Goal: Task Accomplishment & Management: Complete application form

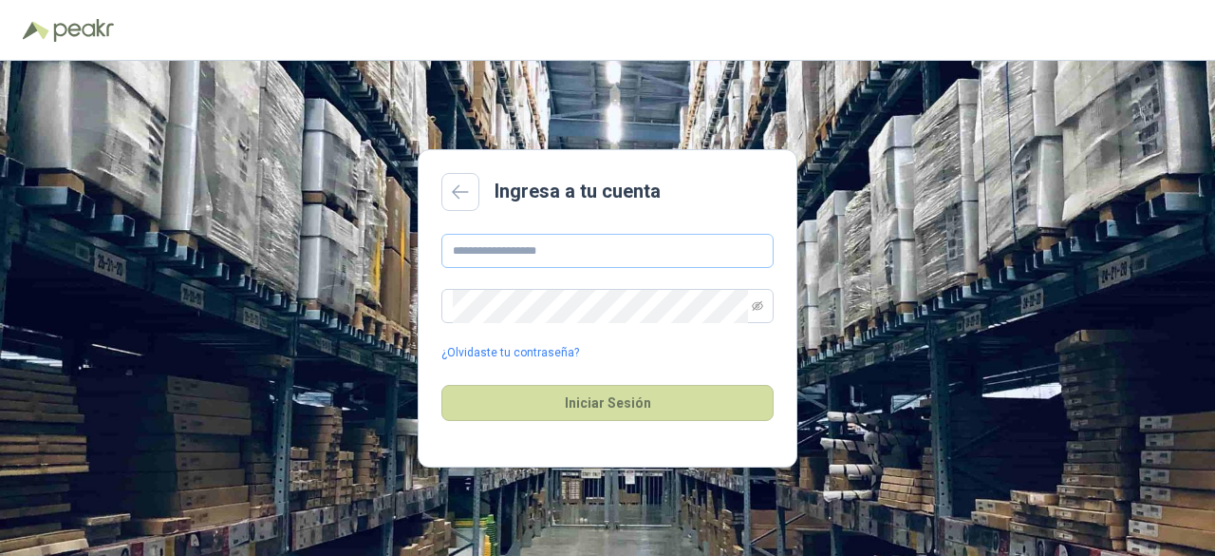
click at [558, 244] on input "text" at bounding box center [608, 251] width 332 height 34
click at [558, 242] on input "text" at bounding box center [608, 251] width 332 height 34
click at [558, 242] on input "**********" at bounding box center [608, 251] width 332 height 34
type input "**********"
click at [442, 385] on button "Iniciar Sesión" at bounding box center [608, 403] width 332 height 36
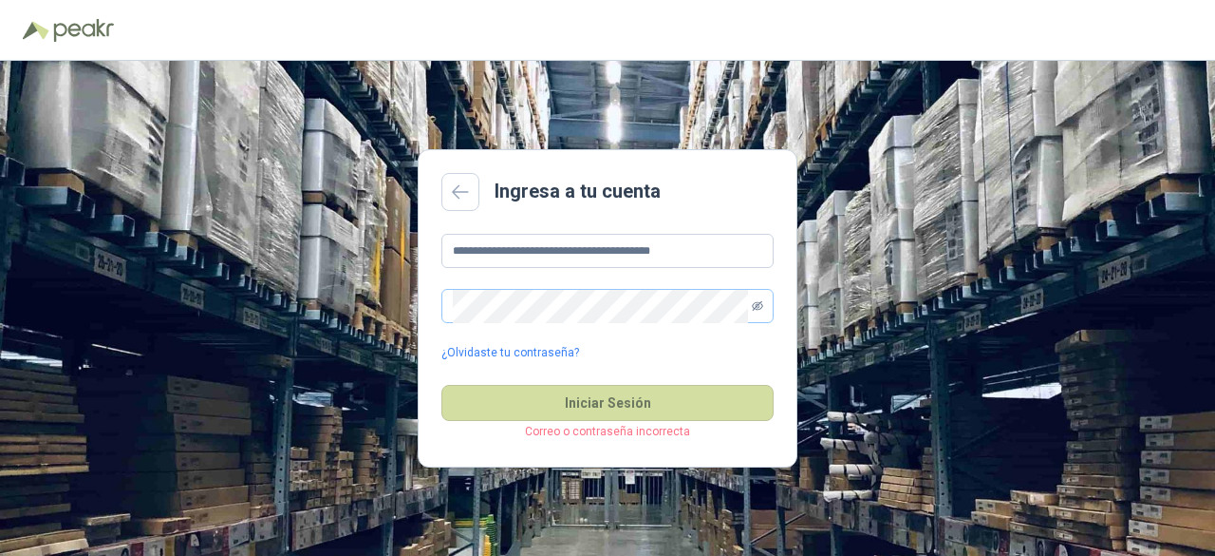
click at [755, 299] on span at bounding box center [757, 306] width 11 height 32
click at [758, 300] on icon "eye-invisible" at bounding box center [757, 305] width 11 height 11
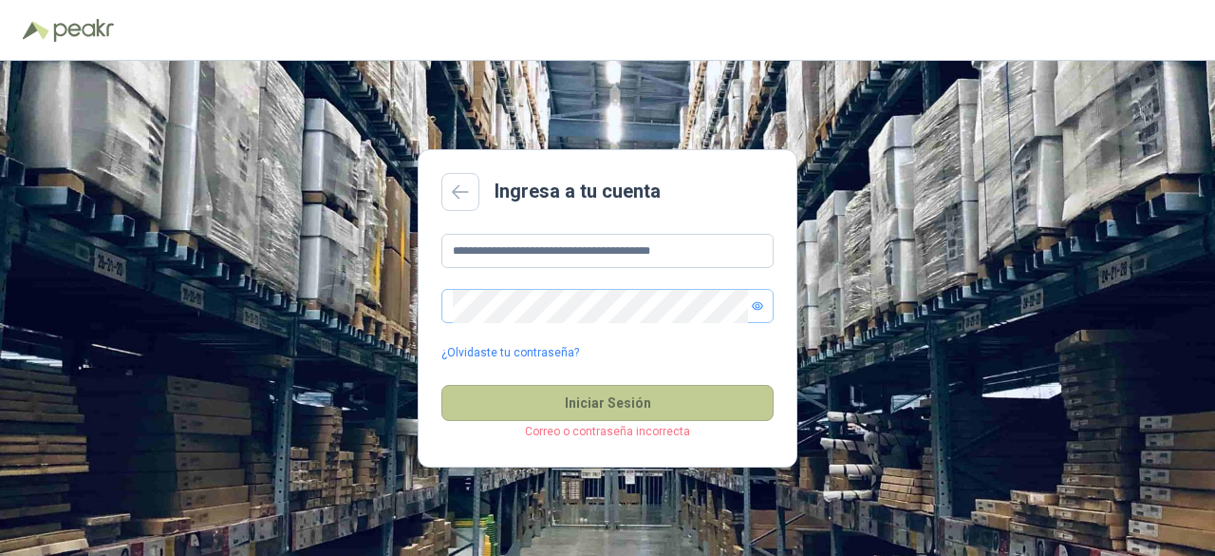
click at [617, 409] on button "Iniciar Sesión" at bounding box center [608, 403] width 332 height 36
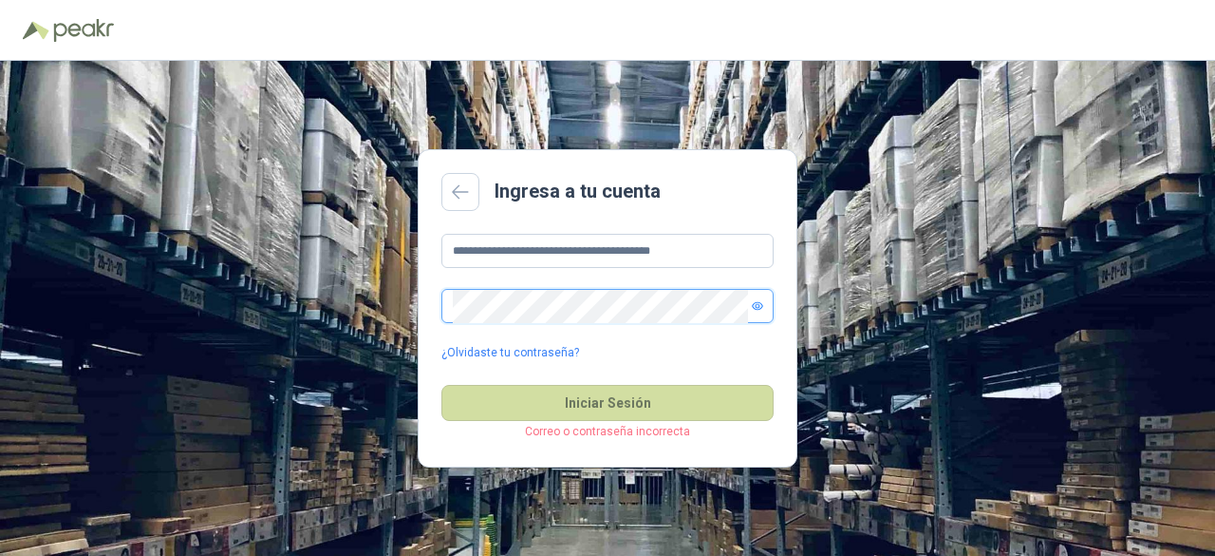
click at [442, 385] on button "Iniciar Sesión" at bounding box center [608, 403] width 332 height 36
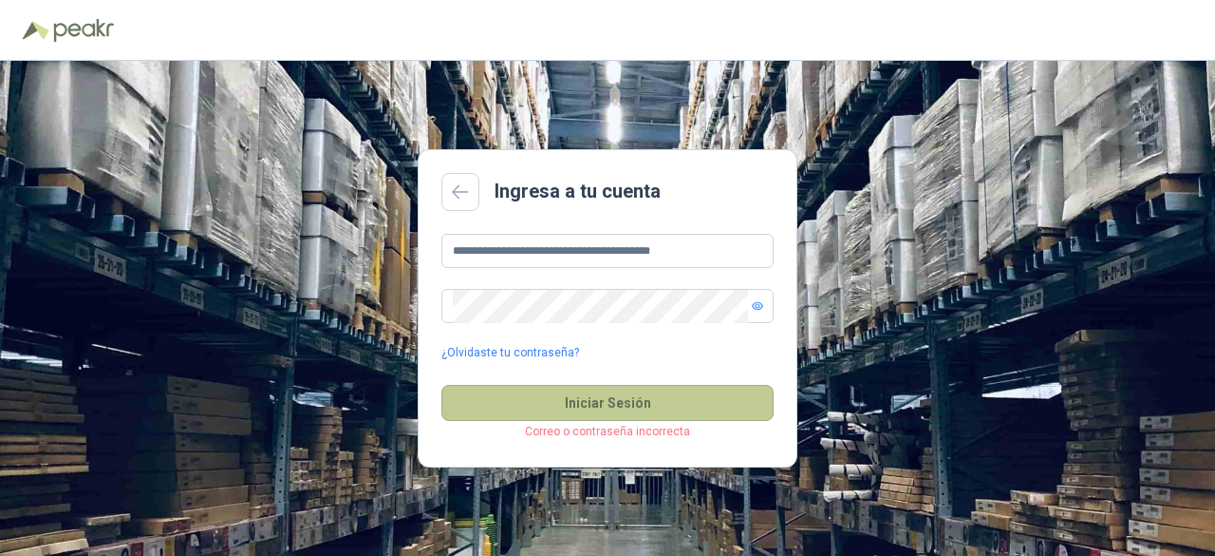
click at [592, 407] on button "Iniciar Sesión" at bounding box center [608, 403] width 332 height 36
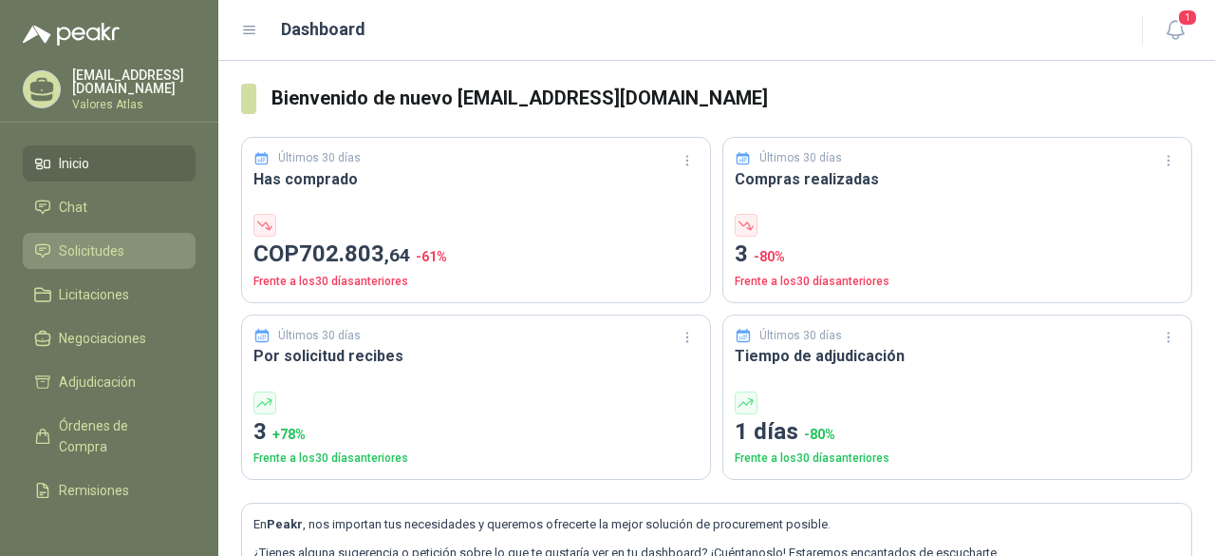
click at [152, 243] on li "Solicitudes" at bounding box center [109, 250] width 150 height 21
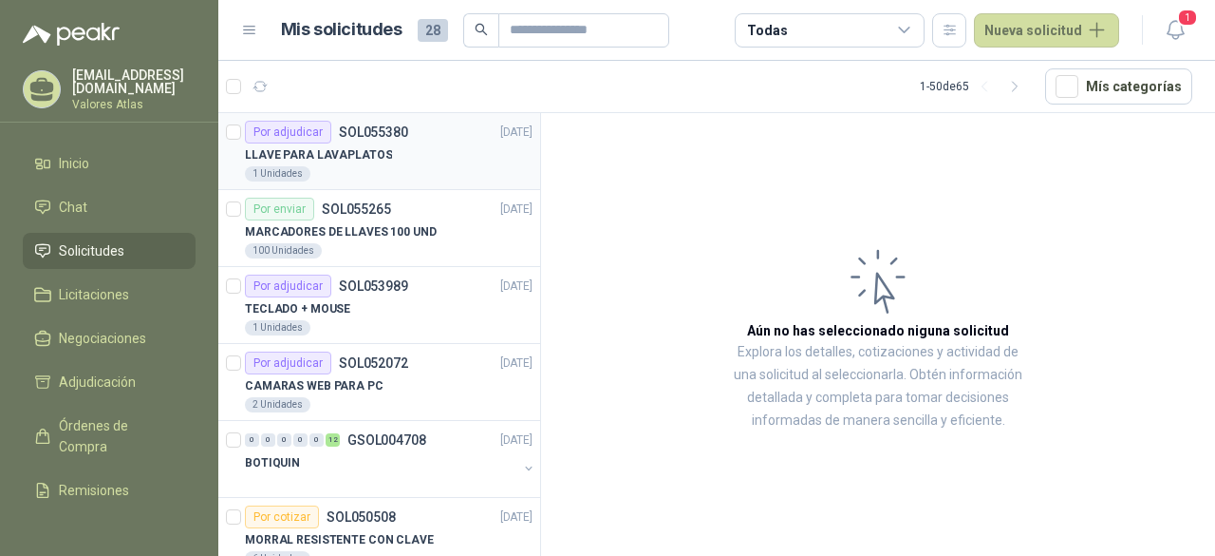
click at [405, 138] on div "Por adjudicar SOL055380 [DATE]" at bounding box center [389, 132] width 288 height 23
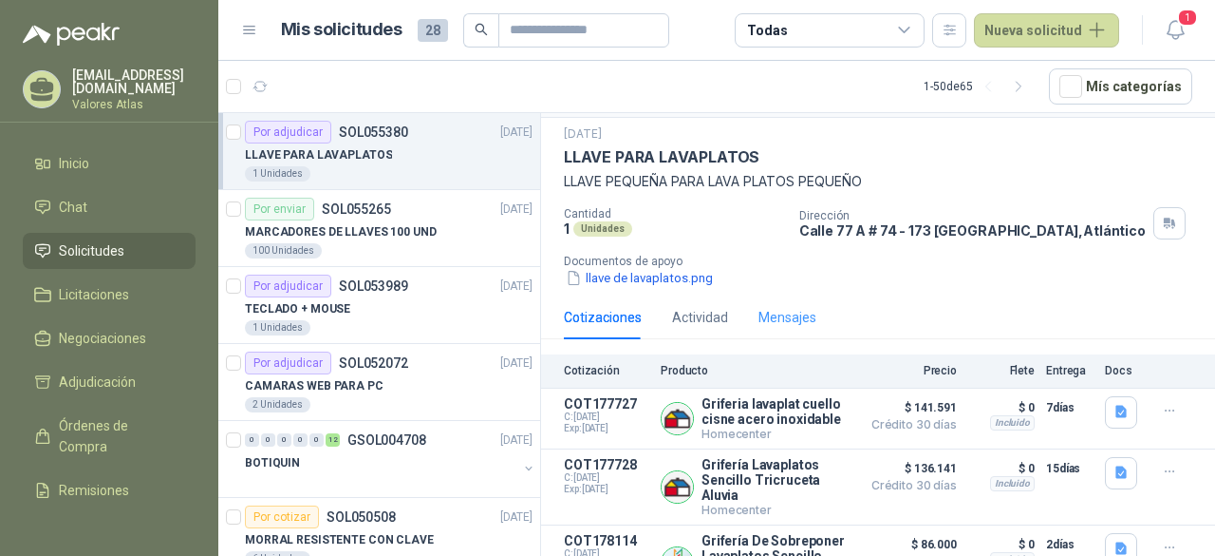
scroll to position [104, 0]
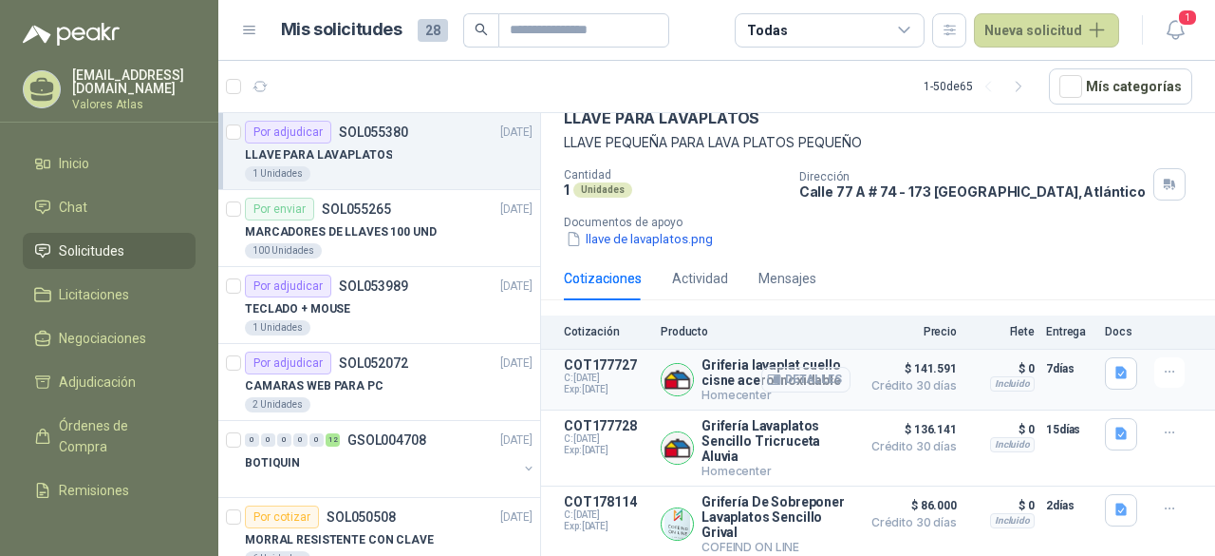
click at [809, 367] on button "Detalles" at bounding box center [806, 380] width 89 height 26
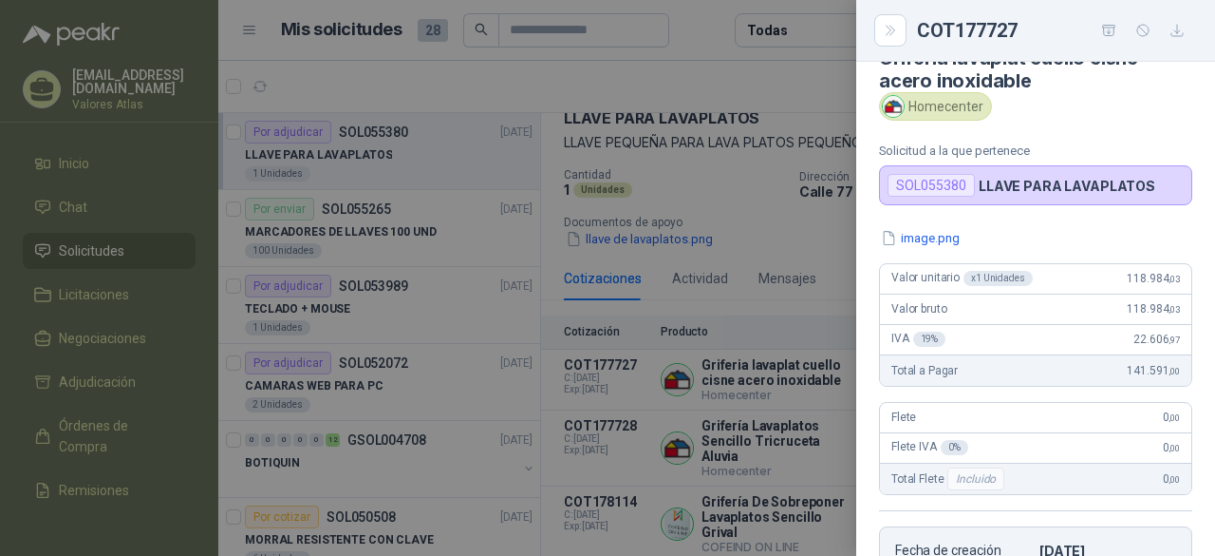
scroll to position [26, 0]
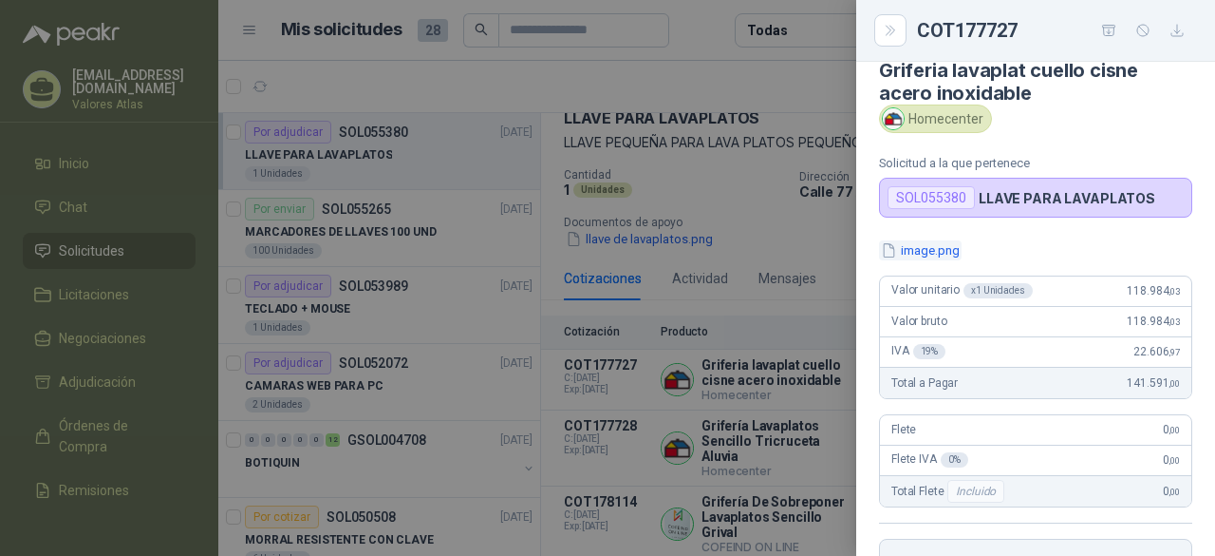
click at [923, 241] on button "image.png" at bounding box center [920, 250] width 83 height 20
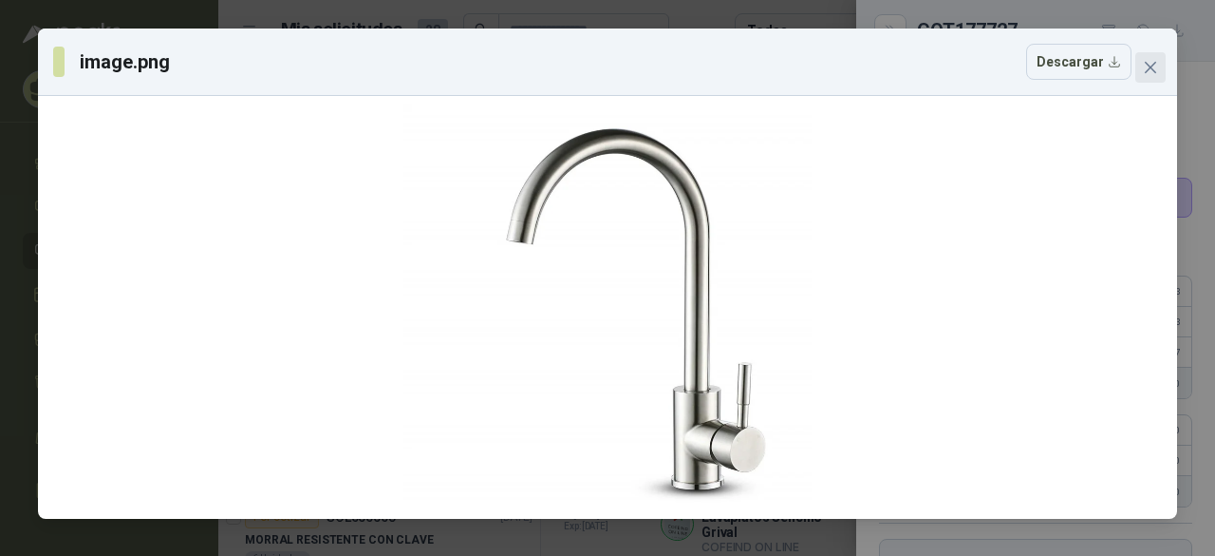
click at [1140, 76] on button "Close" at bounding box center [1151, 67] width 30 height 30
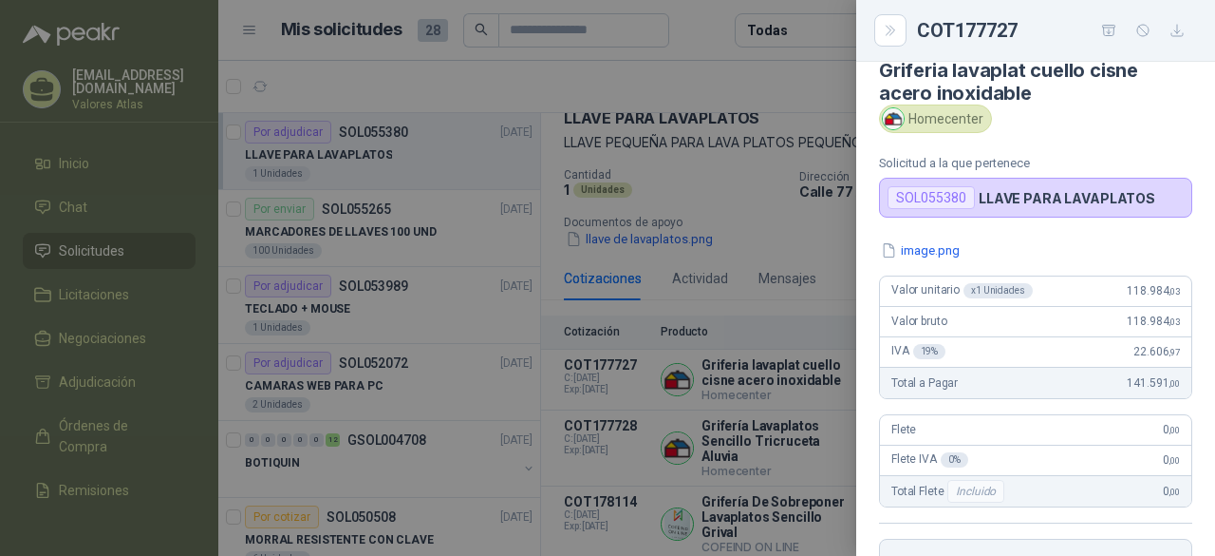
click at [765, 360] on div at bounding box center [607, 278] width 1215 height 556
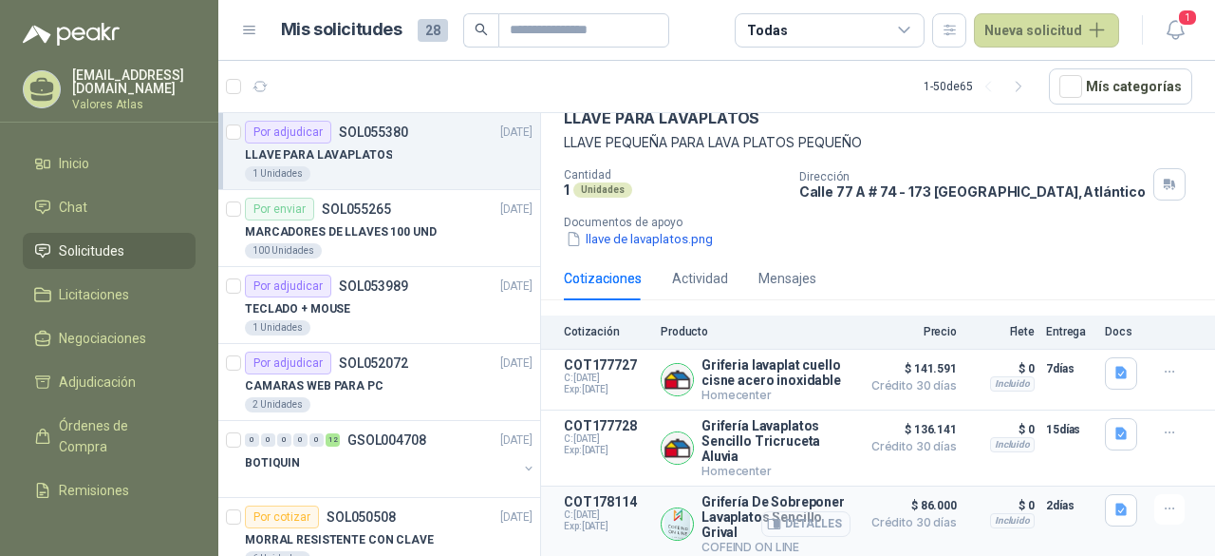
click at [778, 518] on button "Detalles" at bounding box center [806, 524] width 89 height 26
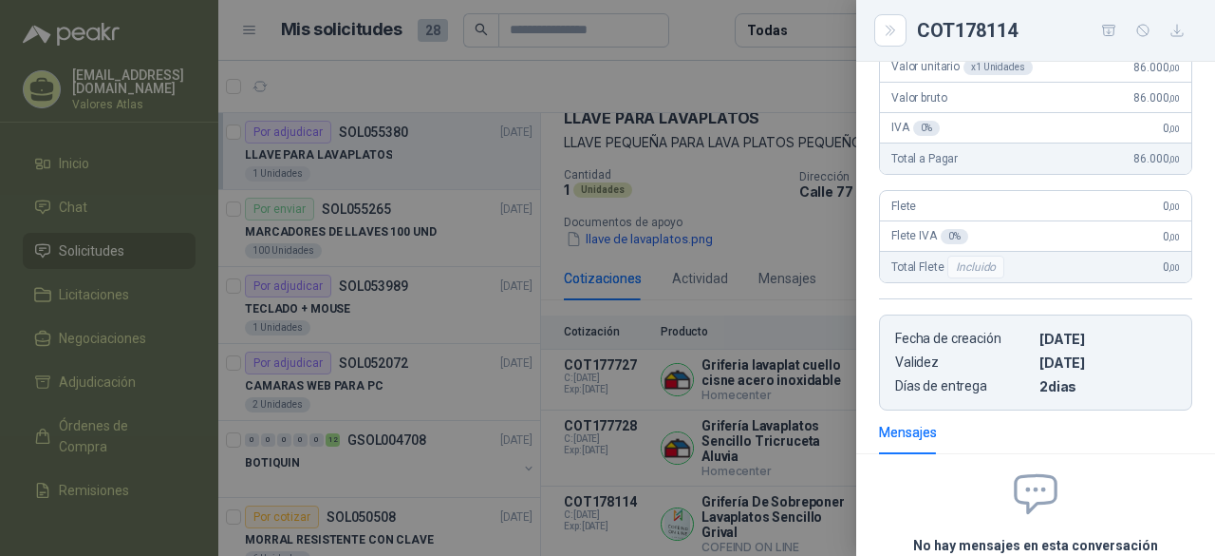
scroll to position [63, 0]
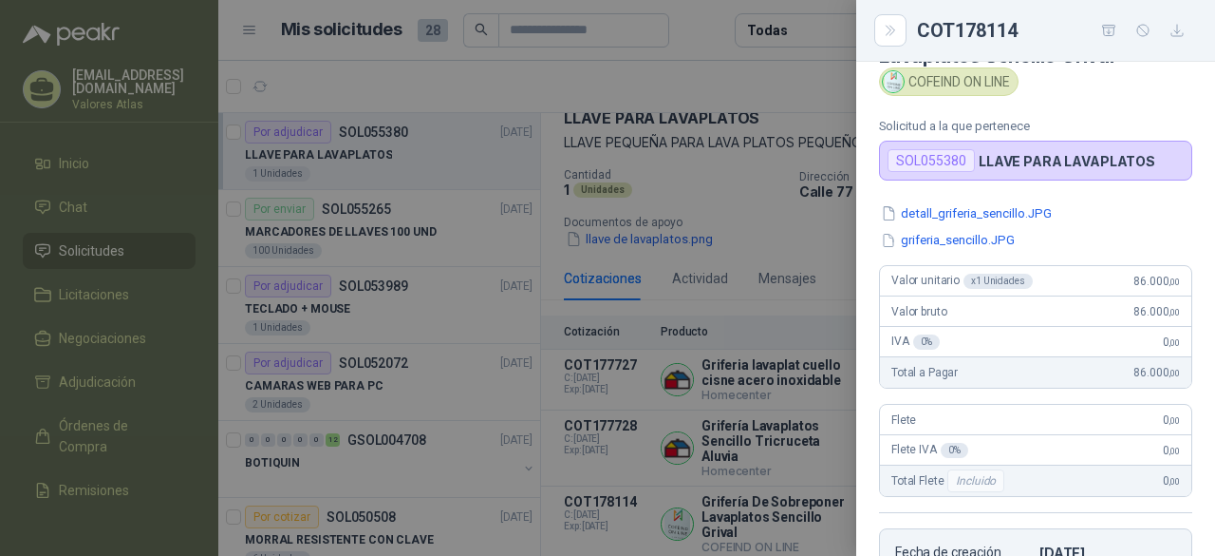
click at [994, 225] on div "detall_griferia_sencillo.JPG griferia_sencillo.JPG" at bounding box center [1035, 226] width 313 height 47
click at [992, 219] on button "detall_griferia_sencillo.JPG" at bounding box center [966, 213] width 175 height 20
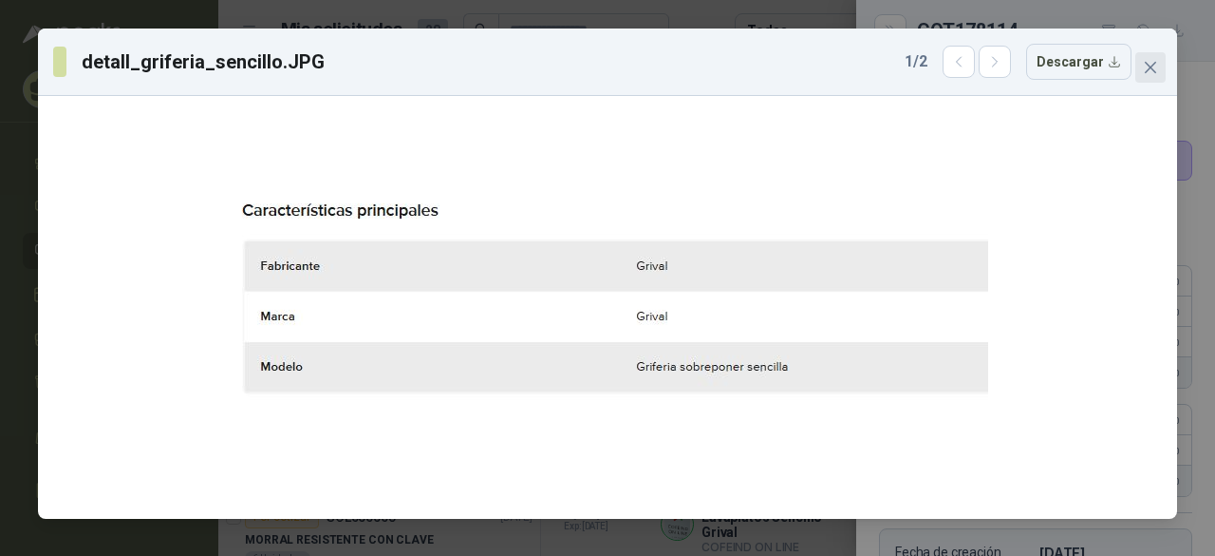
click at [1143, 69] on icon "close" at bounding box center [1150, 67] width 15 height 15
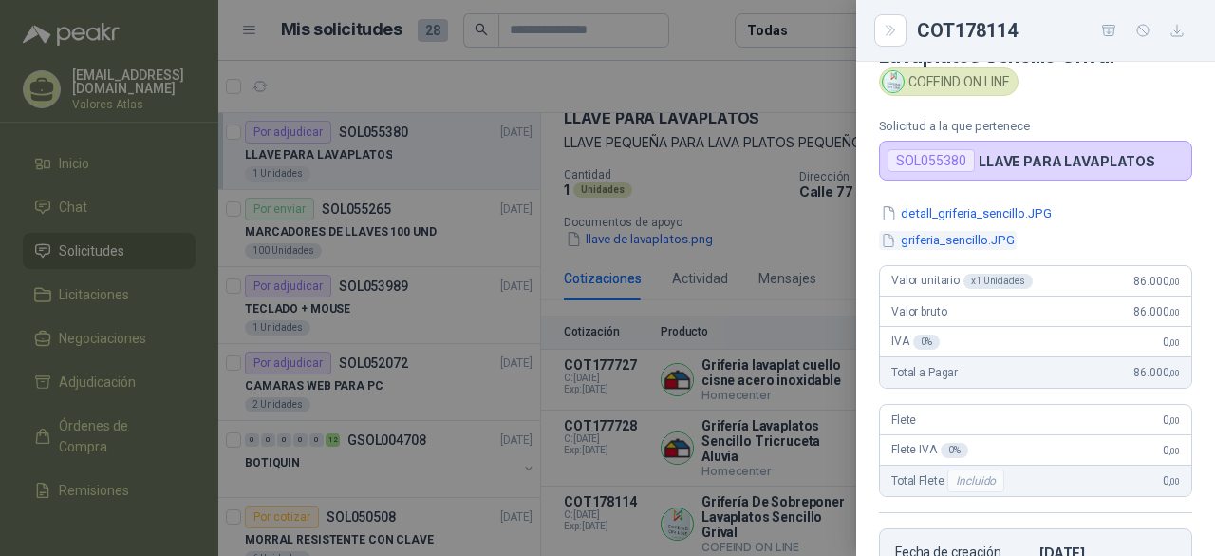
click at [951, 236] on button "griferia_sencillo.JPG" at bounding box center [948, 241] width 138 height 20
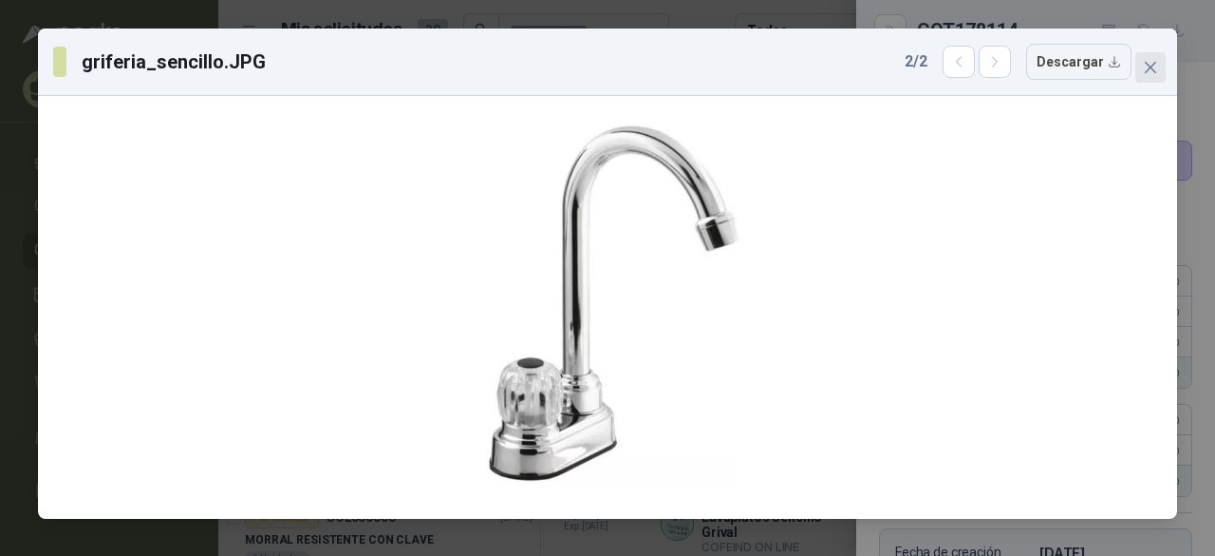
click at [1152, 64] on icon "close" at bounding box center [1150, 67] width 15 height 15
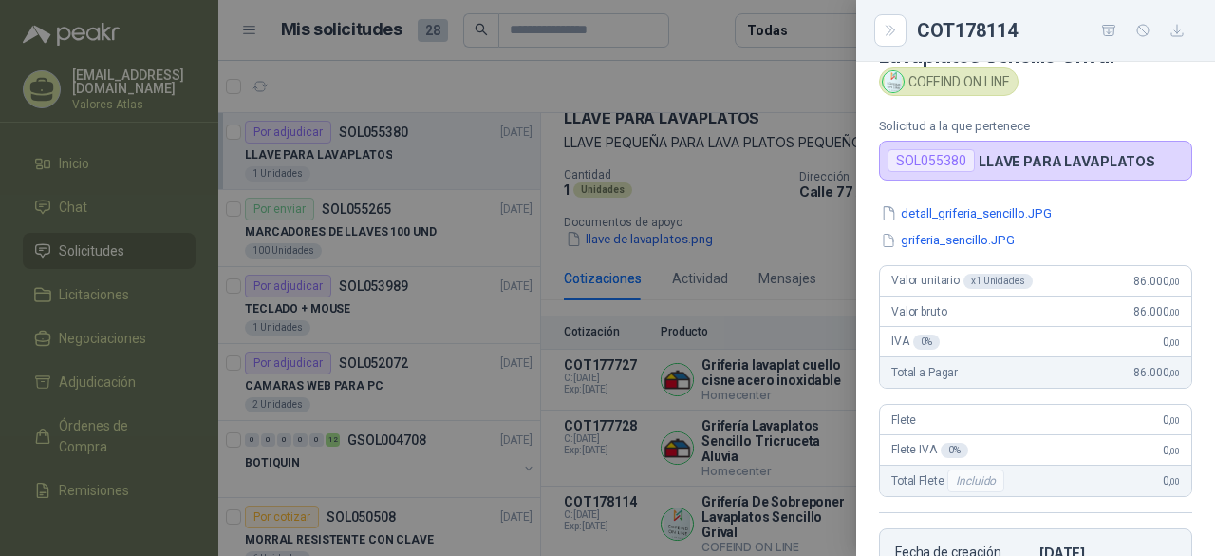
click at [689, 191] on div at bounding box center [607, 278] width 1215 height 556
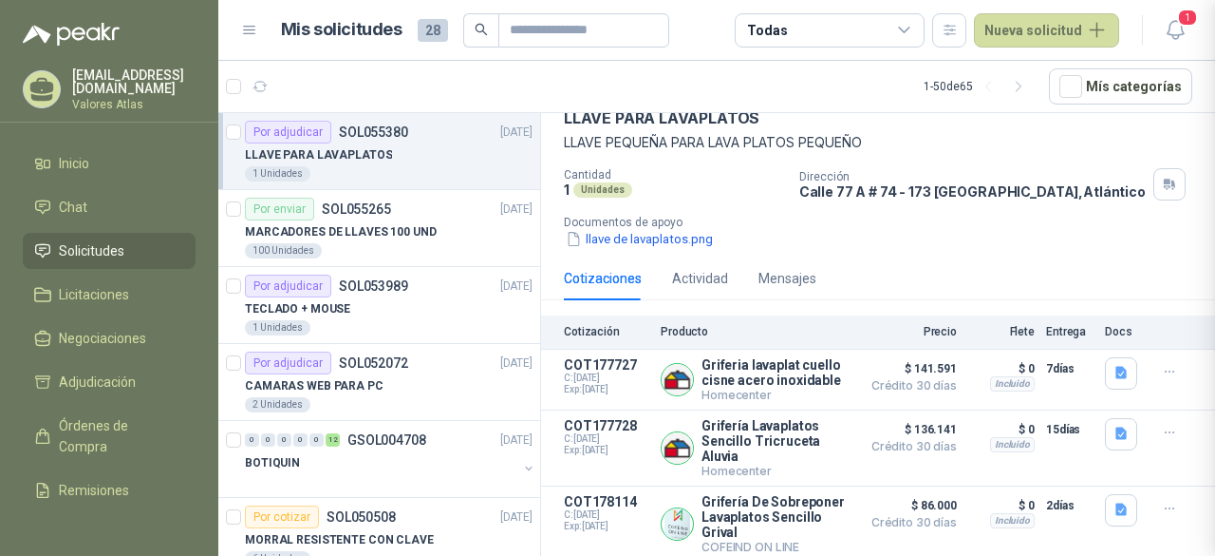
scroll to position [443, 0]
click at [675, 229] on button "llave de lavaplatos.png" at bounding box center [639, 239] width 151 height 20
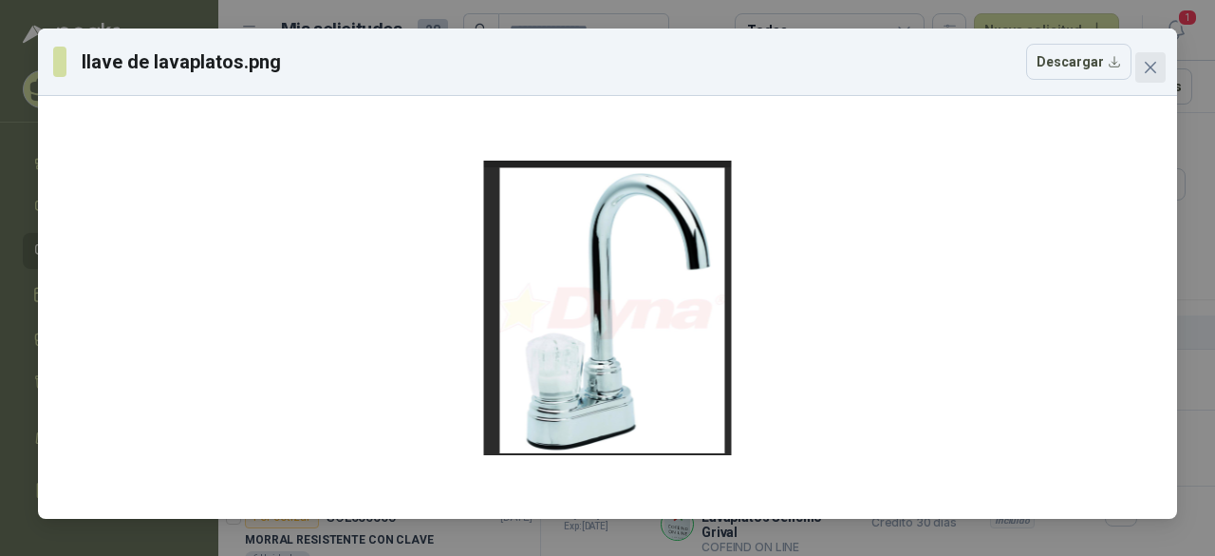
click at [1138, 66] on span "Close" at bounding box center [1151, 67] width 30 height 15
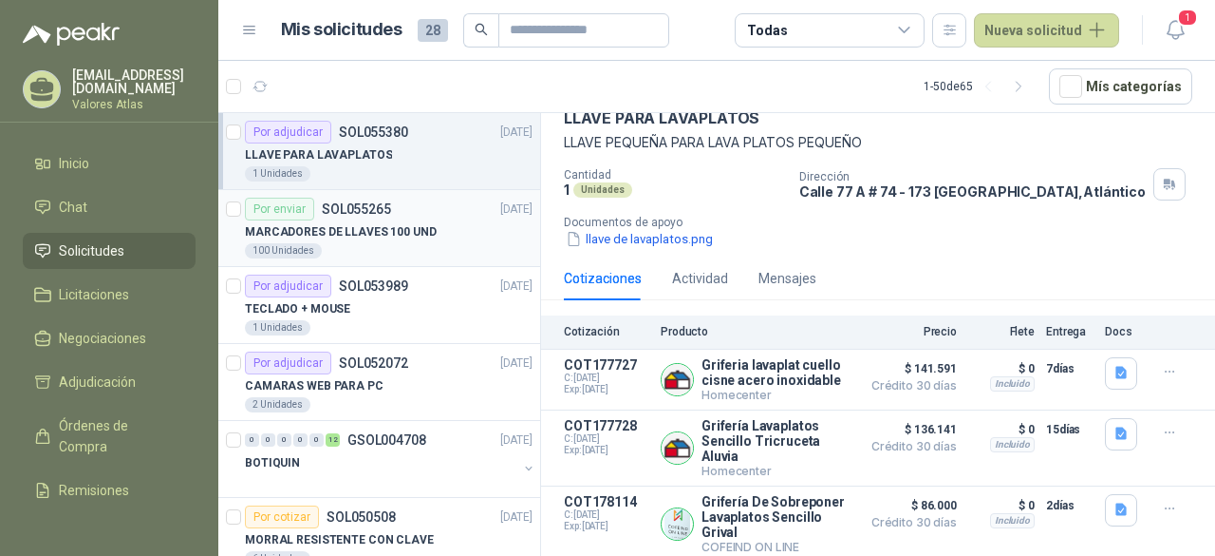
click at [471, 243] on div "100 Unidades" at bounding box center [389, 250] width 288 height 15
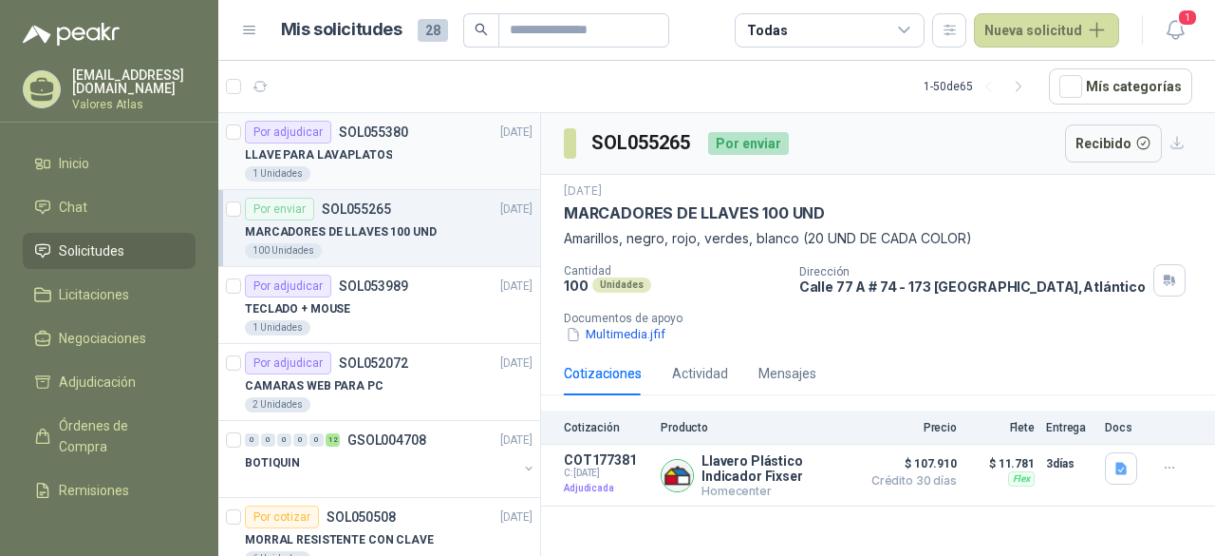
click at [427, 145] on div "LLAVE PARA LAVAPLATOS" at bounding box center [389, 154] width 288 height 23
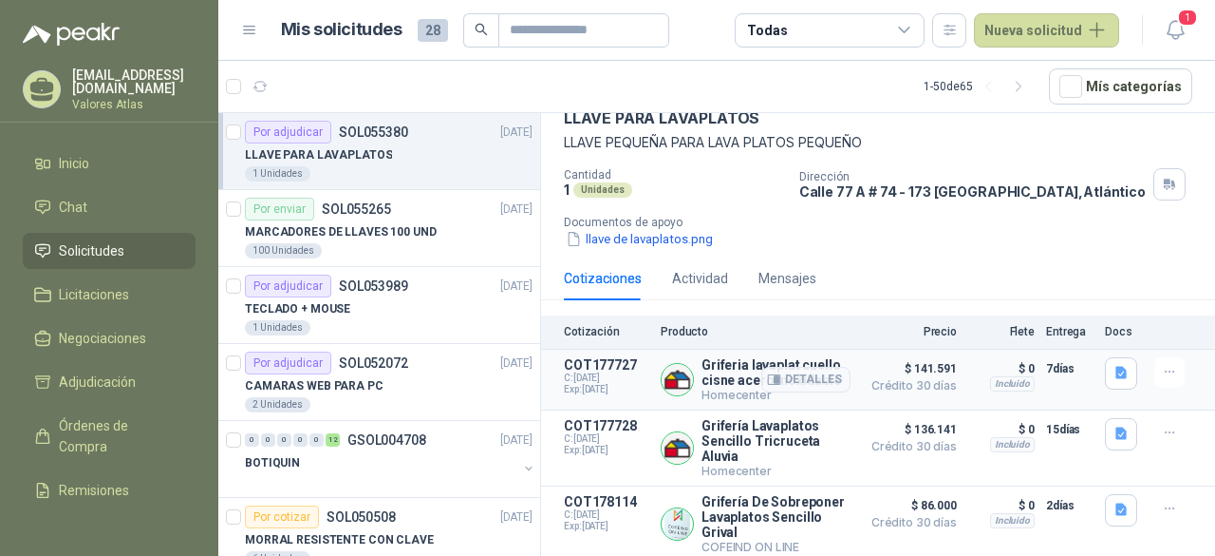
scroll to position [104, 0]
click at [781, 512] on button "Detalles" at bounding box center [806, 524] width 89 height 26
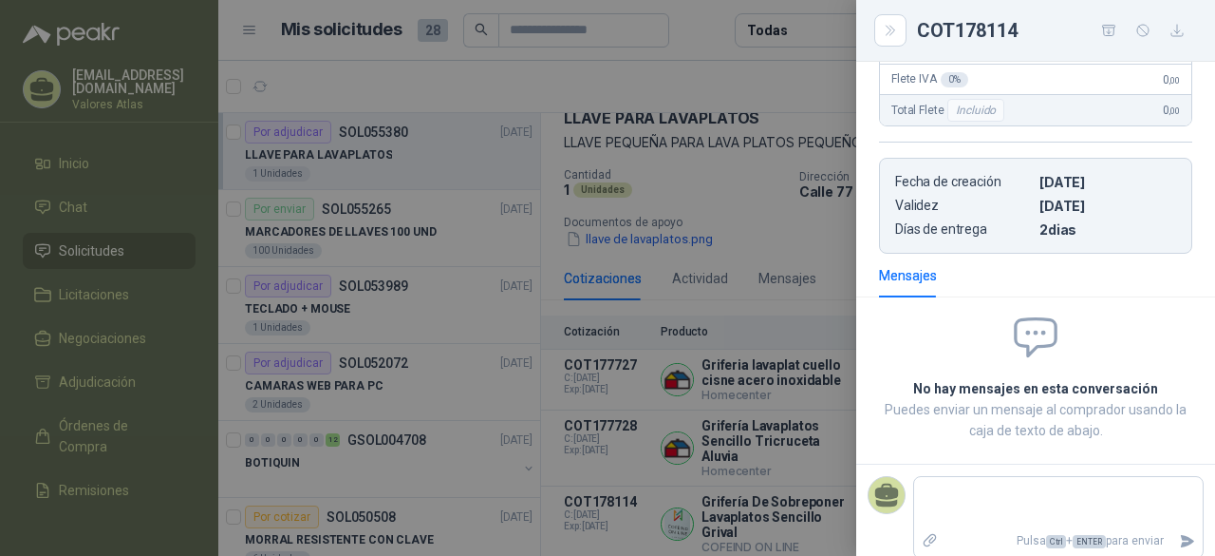
scroll to position [0, 0]
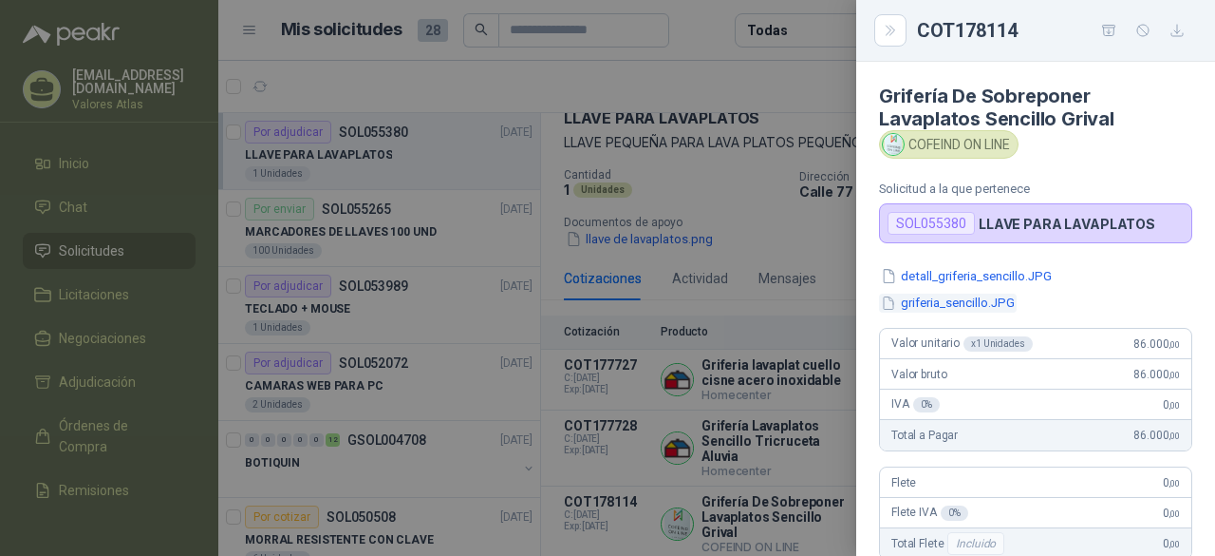
click at [944, 303] on button "griferia_sencillo.JPG" at bounding box center [948, 303] width 138 height 20
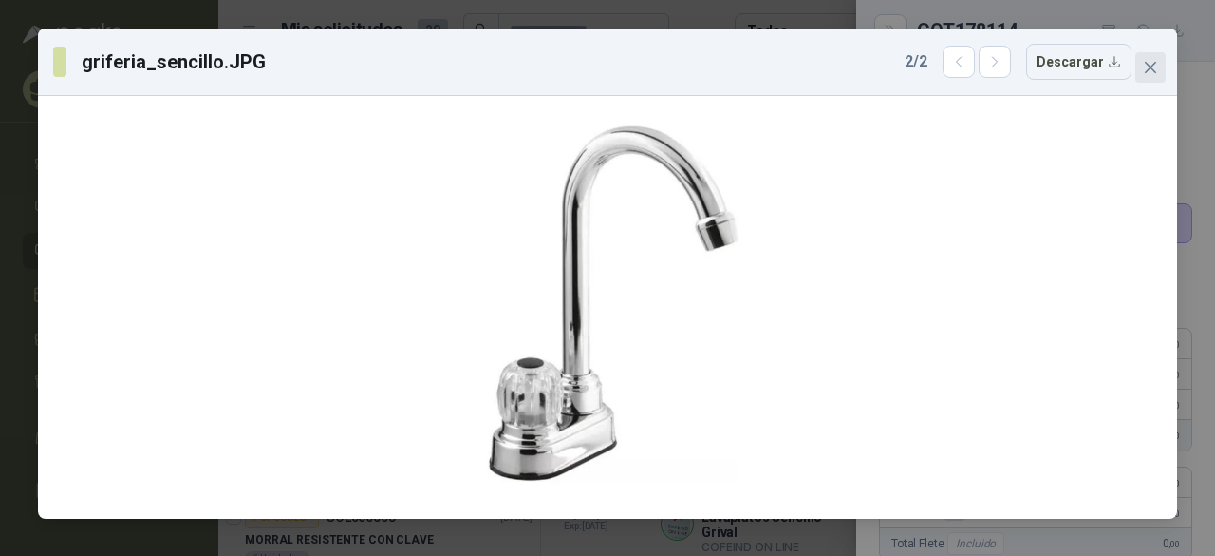
click at [1164, 71] on span "Close" at bounding box center [1151, 67] width 30 height 15
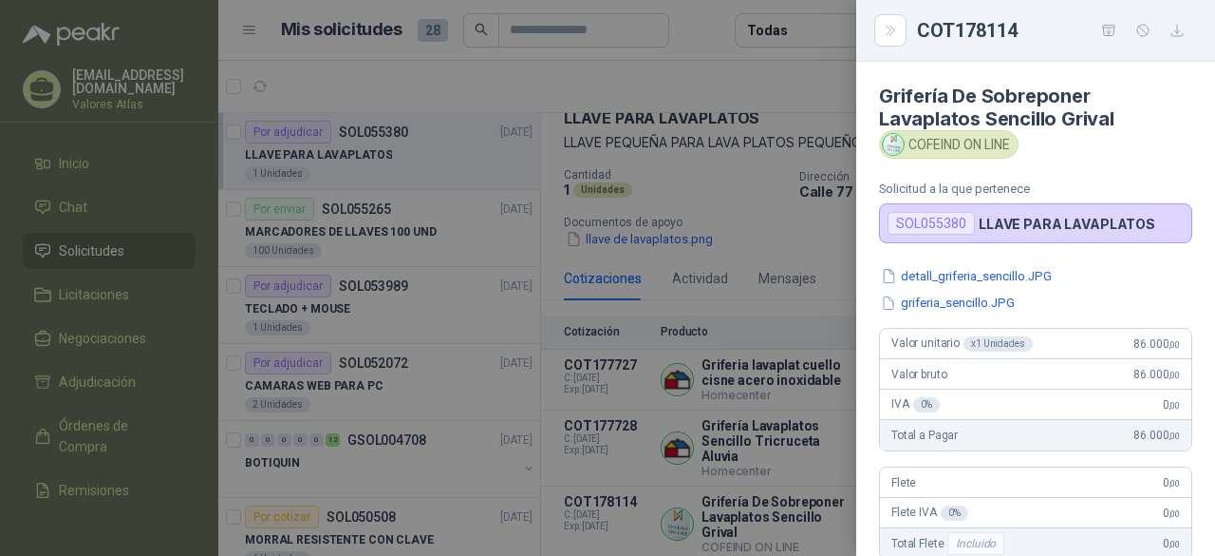
click at [818, 157] on div at bounding box center [607, 278] width 1215 height 556
